Goal: Information Seeking & Learning: Learn about a topic

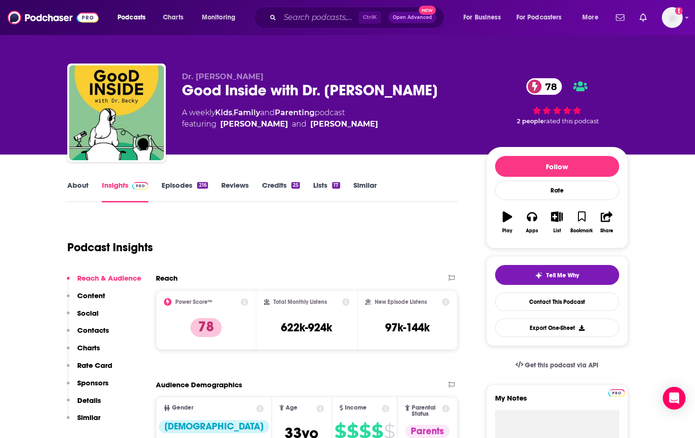
scroll to position [183, 0]
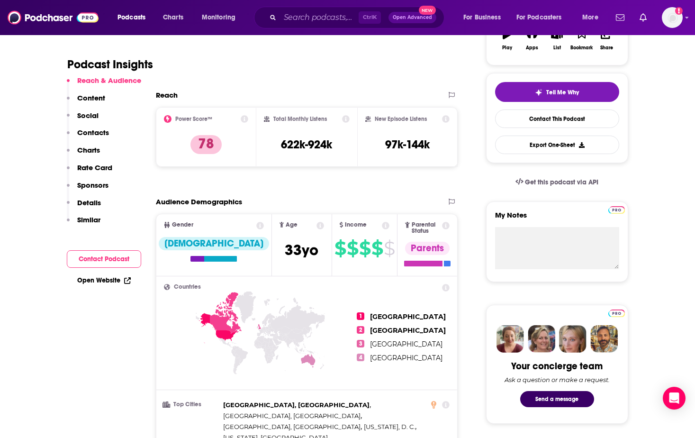
click at [105, 279] on link "Open Website" at bounding box center [104, 280] width 54 height 8
click at [339, 11] on input "Search podcasts, credits, & more..." at bounding box center [319, 17] width 79 height 15
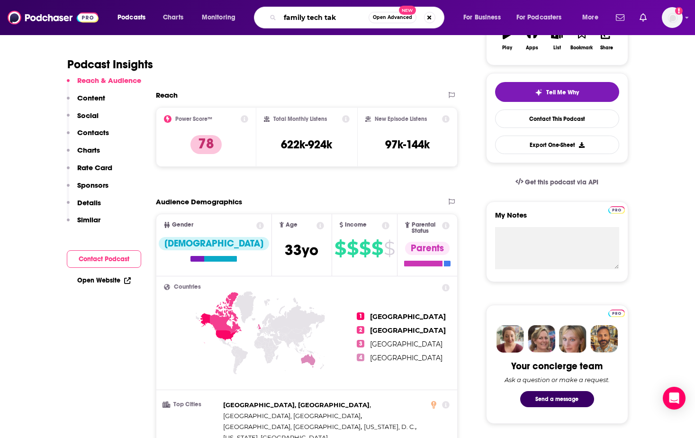
type input "family tech takl"
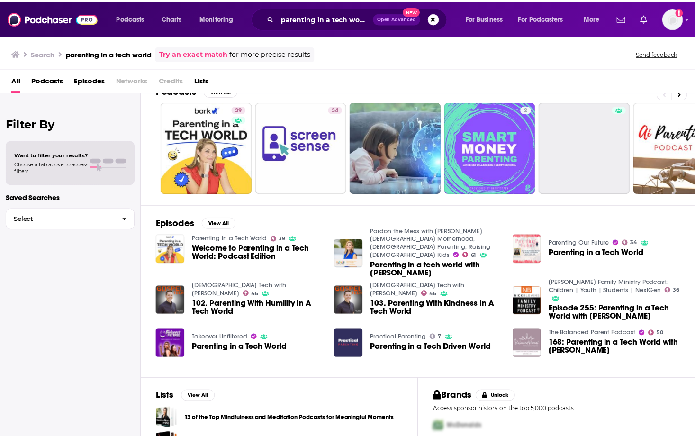
scroll to position [19, 0]
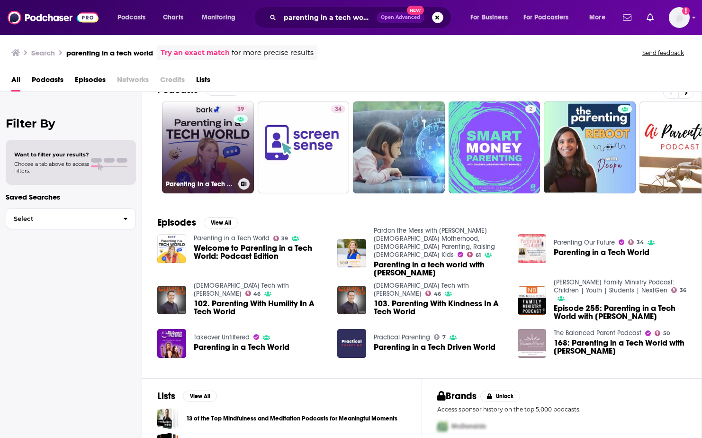
click at [211, 155] on link "39 Parenting in a Tech World" at bounding box center [208, 147] width 92 height 92
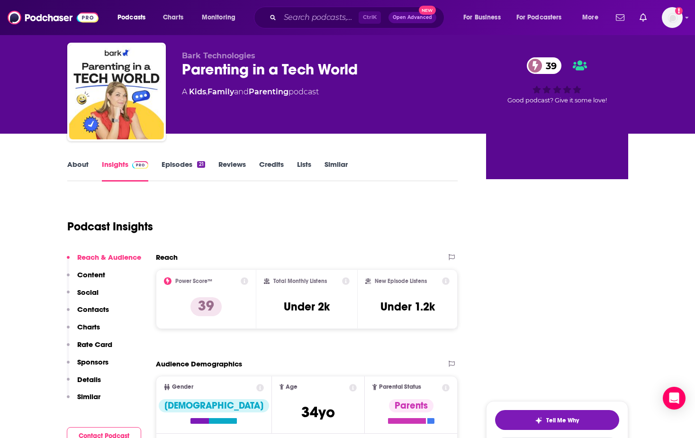
scroll to position [48, 0]
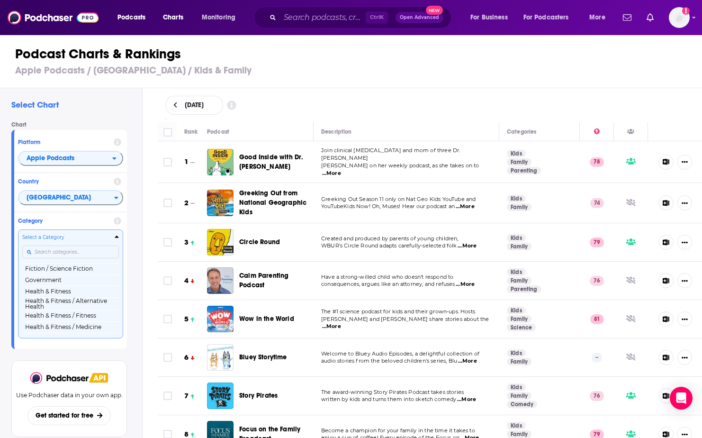
scroll to position [368, 0]
click at [97, 249] on input "Categories" at bounding box center [70, 251] width 97 height 13
click at [77, 282] on button "Kids & Family / Education for Kids" at bounding box center [70, 281] width 97 height 13
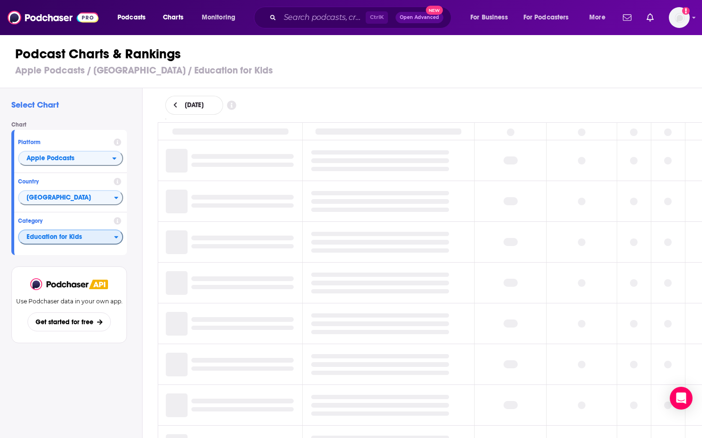
click at [115, 237] on icon "Categories" at bounding box center [117, 237] width 4 height 2
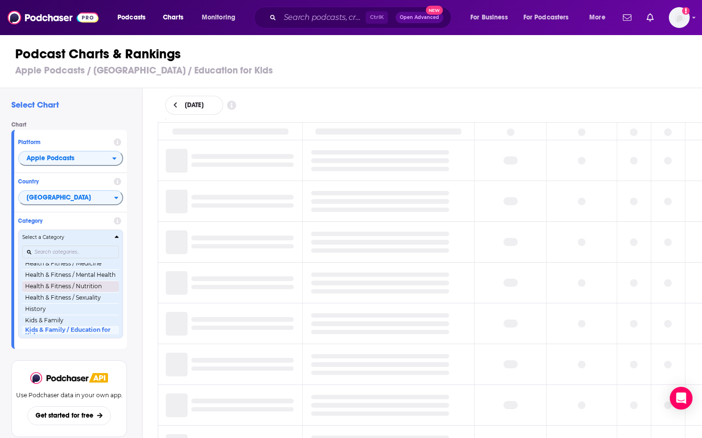
scroll to position [381, 0]
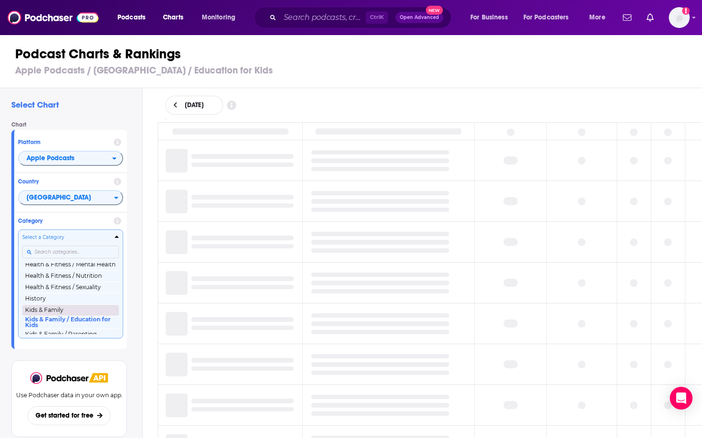
click at [69, 310] on button "Kids & Family" at bounding box center [70, 309] width 97 height 11
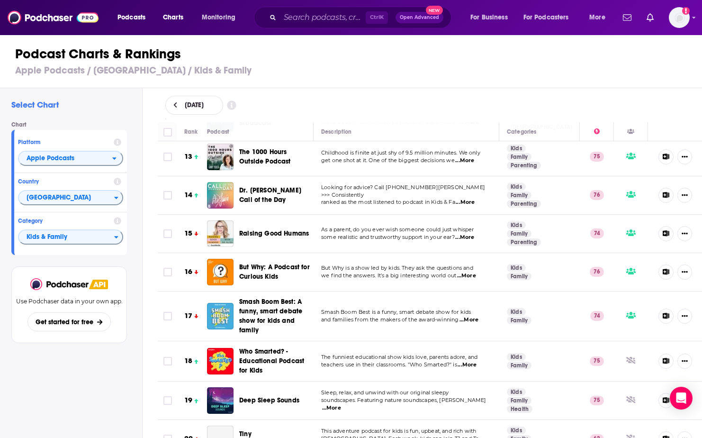
scroll to position [524, 0]
click at [282, 220] on div "Raising Good Humans" at bounding box center [280, 233] width 82 height 27
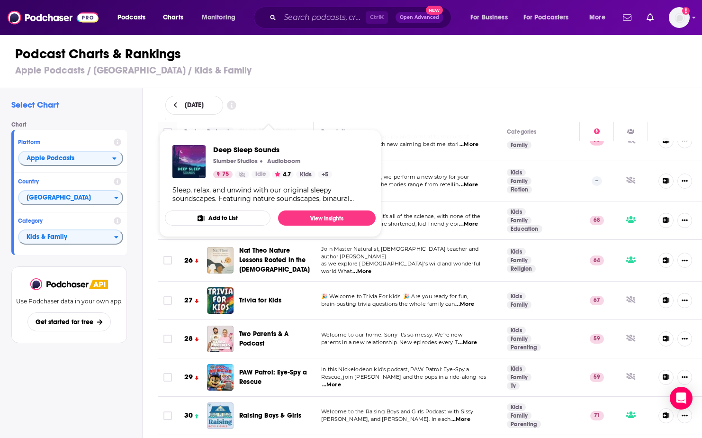
scroll to position [1048, 0]
